Goal: Information Seeking & Learning: Understand process/instructions

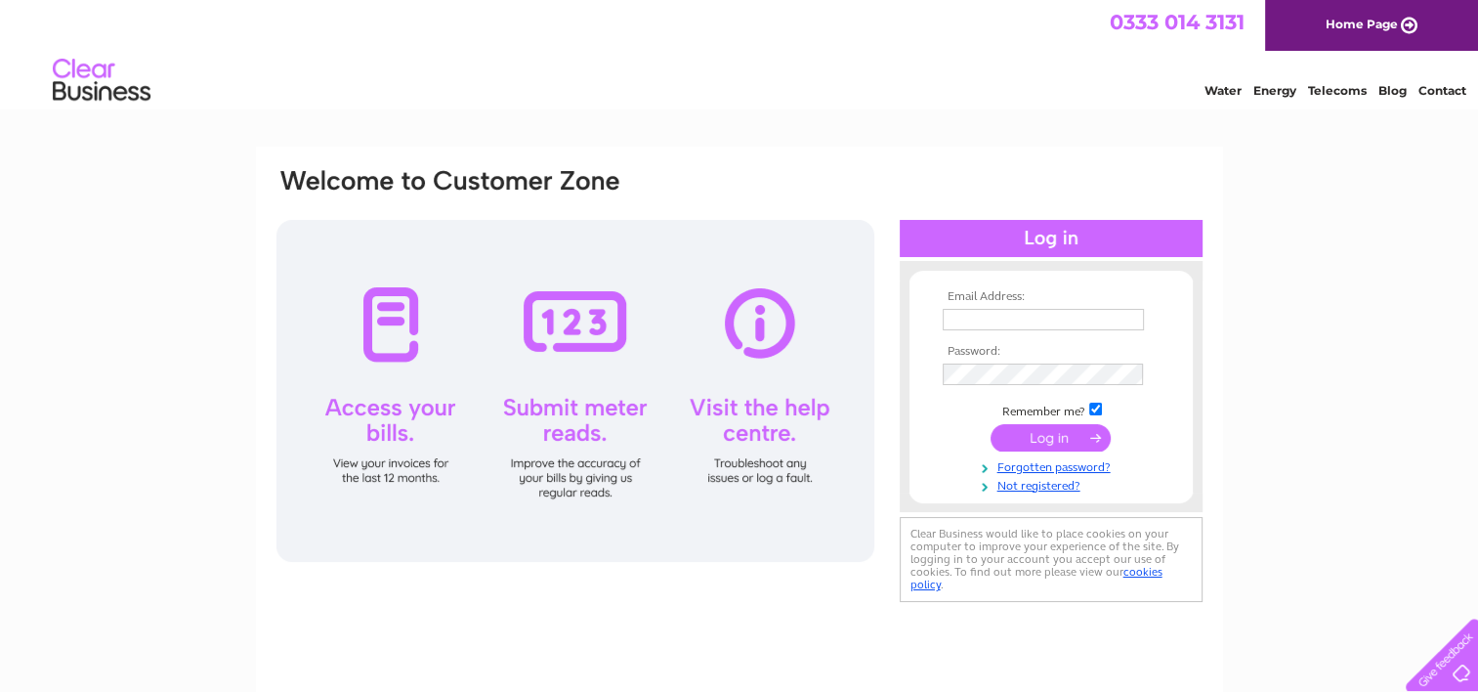
type input "andrewjardine@hotmail.co.uk"
click at [1062, 435] on input "submit" at bounding box center [1050, 437] width 120 height 27
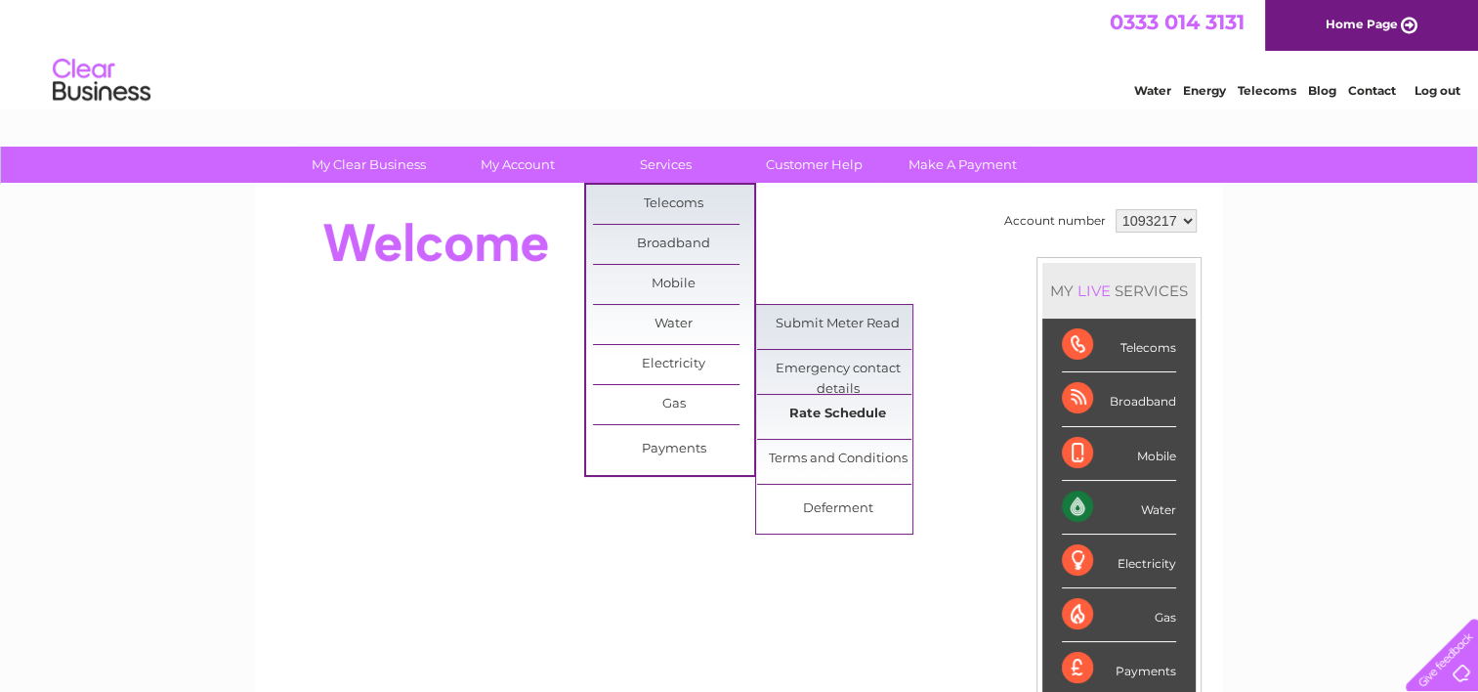
click at [828, 420] on link "Rate Schedule" at bounding box center [837, 414] width 161 height 39
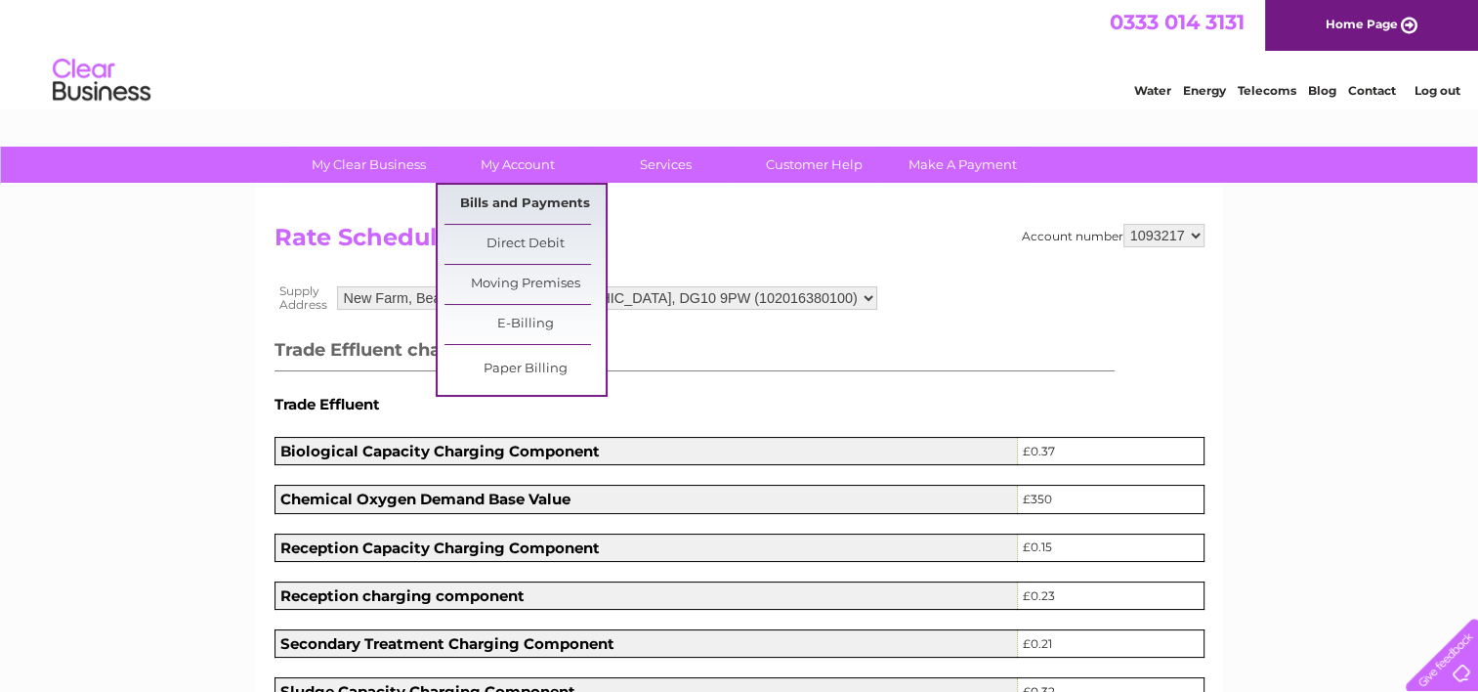
click at [560, 204] on link "Bills and Payments" at bounding box center [524, 204] width 161 height 39
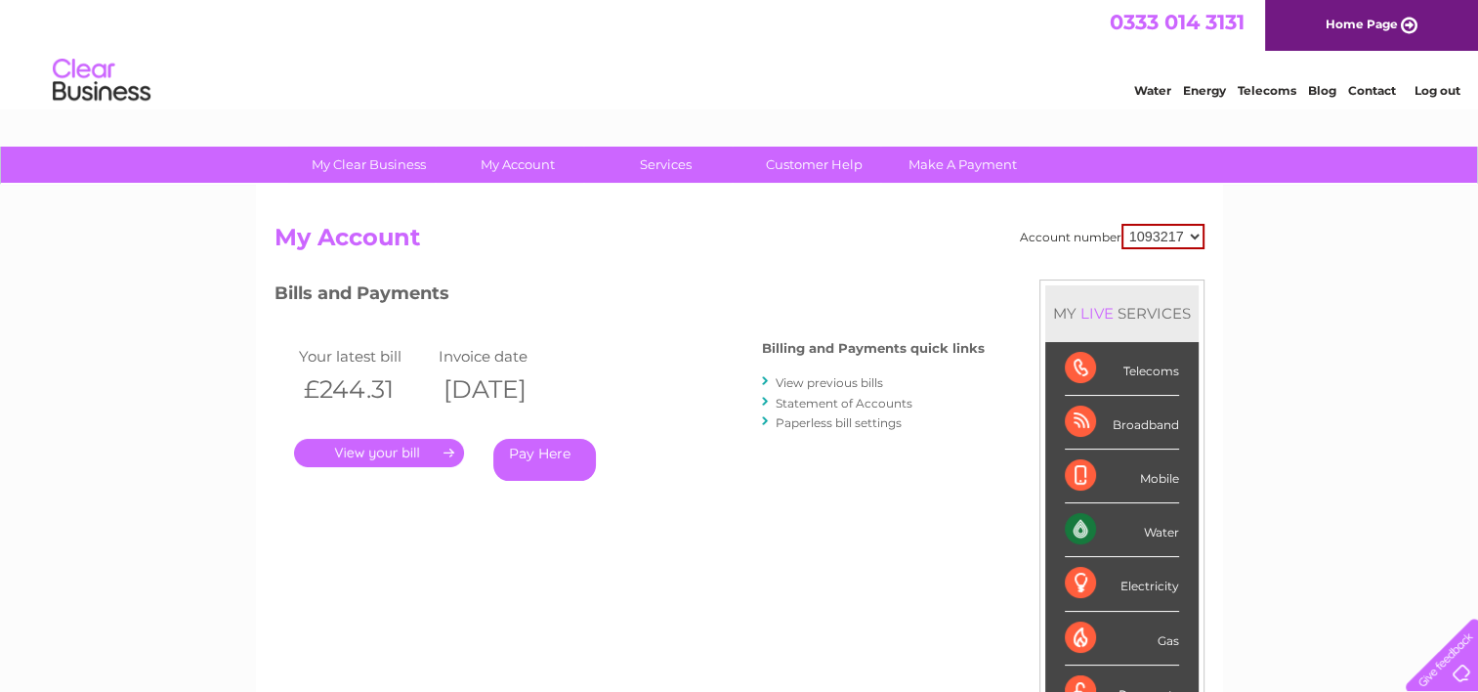
click at [399, 449] on link "." at bounding box center [379, 453] width 170 height 28
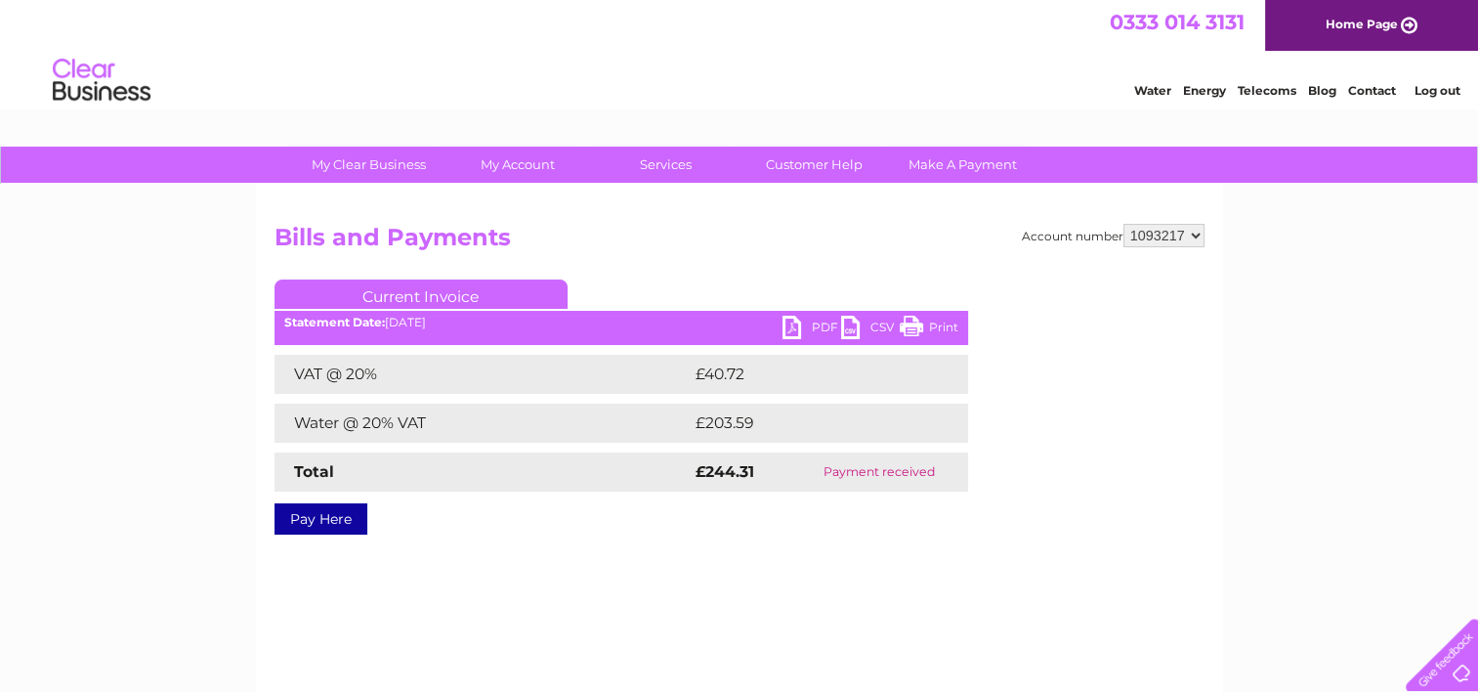
click at [819, 318] on link "PDF" at bounding box center [811, 329] width 59 height 28
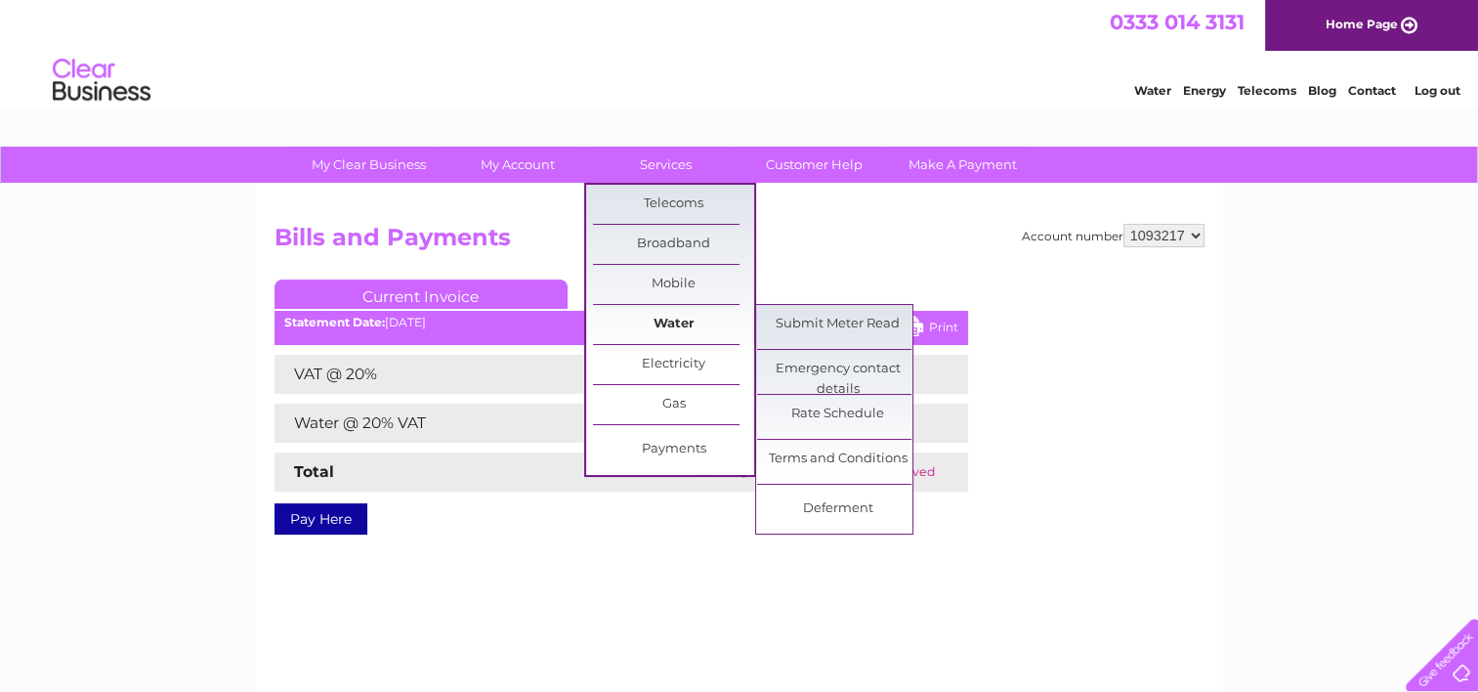
click at [676, 316] on link "Water" at bounding box center [673, 324] width 161 height 39
click at [836, 408] on link "Rate Schedule" at bounding box center [837, 414] width 161 height 39
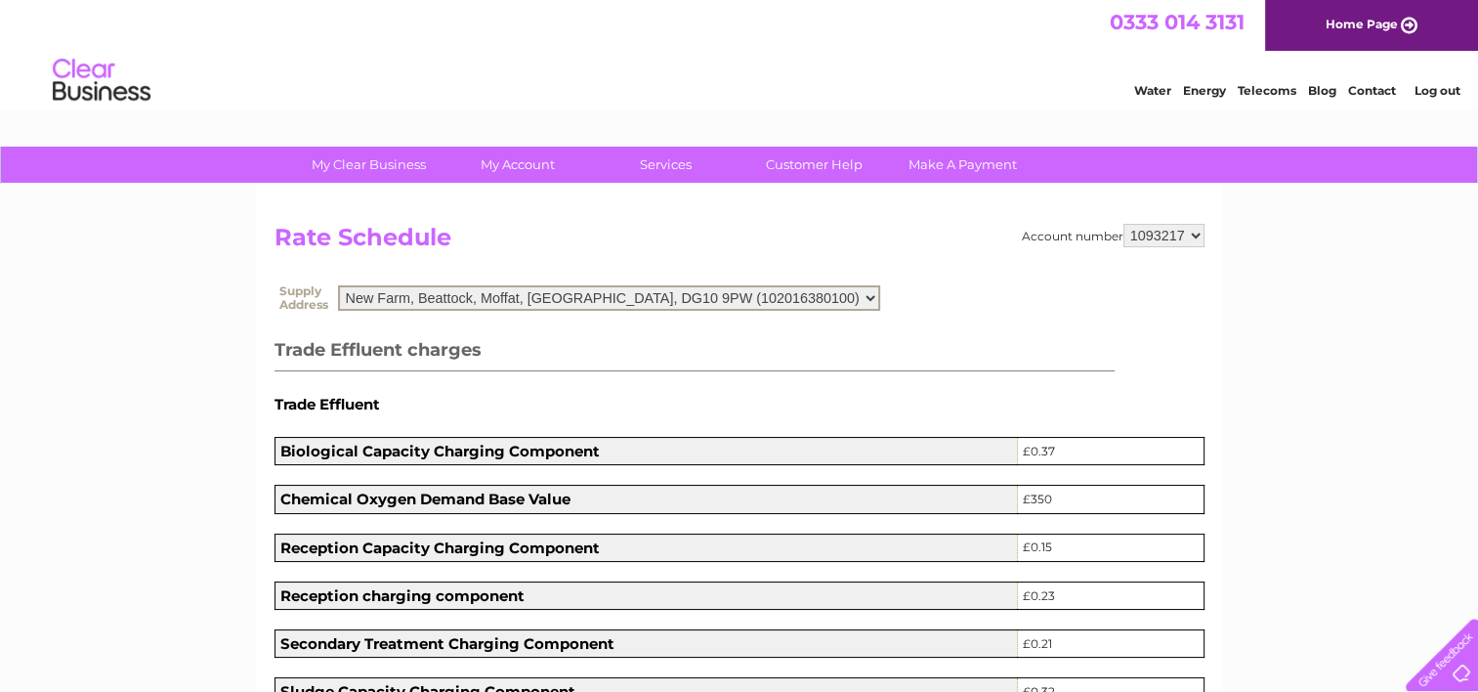
click at [808, 300] on select "New Farm, Beattock, Moffat, Dumfriesshire, DG10 9PW (102016380100) New Farm, Be…" at bounding box center [609, 297] width 542 height 25
